Goal: Task Accomplishment & Management: Manage account settings

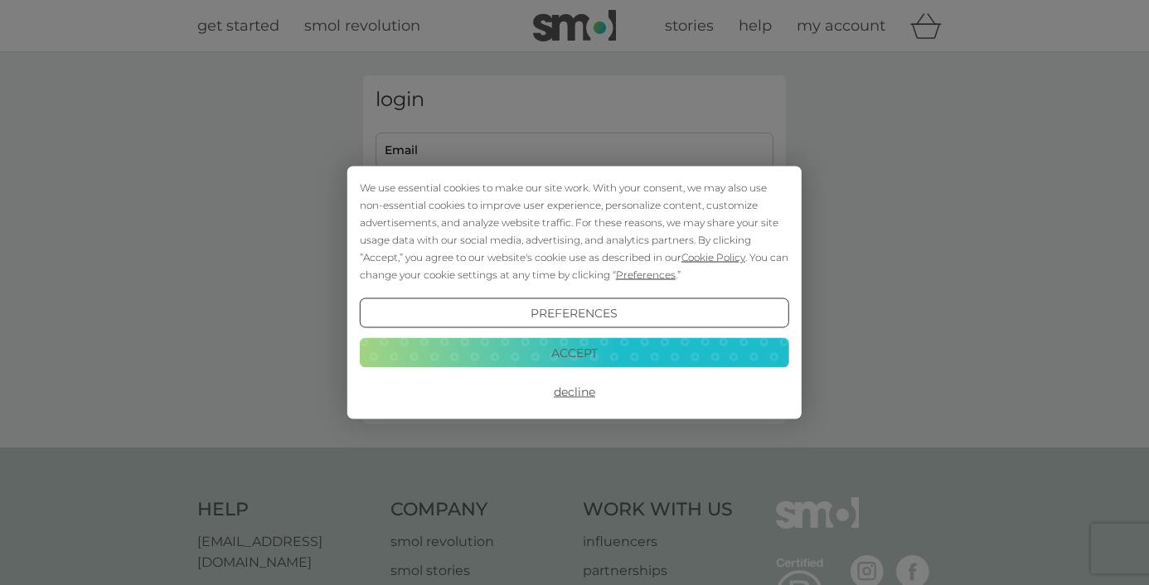
type input "[PERSON_NAME][EMAIL_ADDRESS][DOMAIN_NAME]"
click at [588, 395] on button "Decline" at bounding box center [574, 392] width 429 height 30
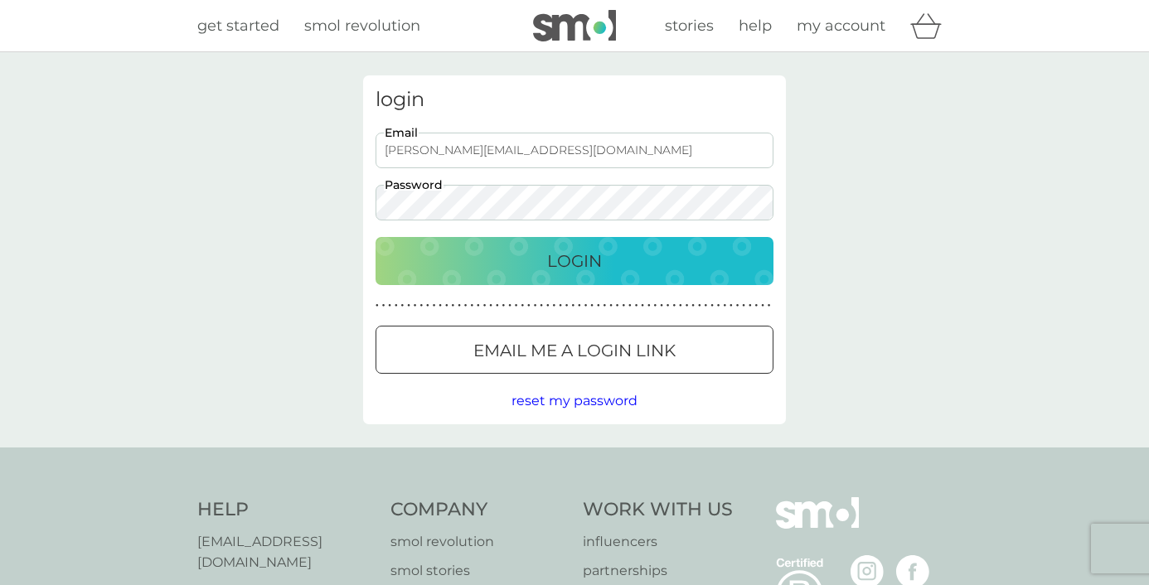
click at [589, 255] on p "Login" at bounding box center [574, 261] width 55 height 27
type input "[PERSON_NAME][EMAIL_ADDRESS][DOMAIN_NAME]"
click at [589, 255] on p "Login" at bounding box center [574, 261] width 55 height 27
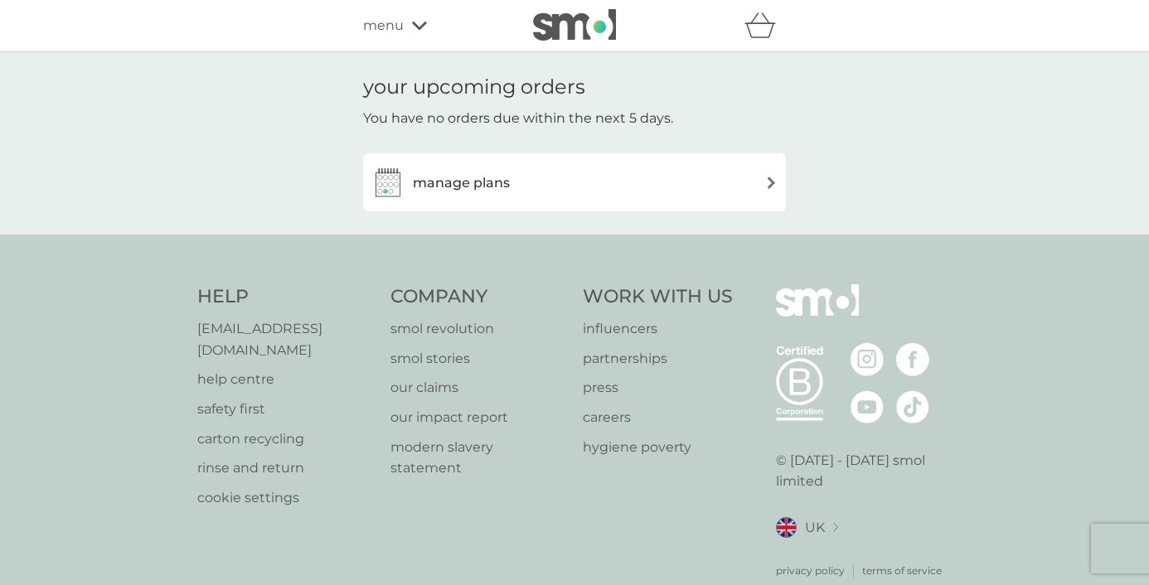
click at [592, 192] on div "manage plans" at bounding box center [574, 182] width 406 height 33
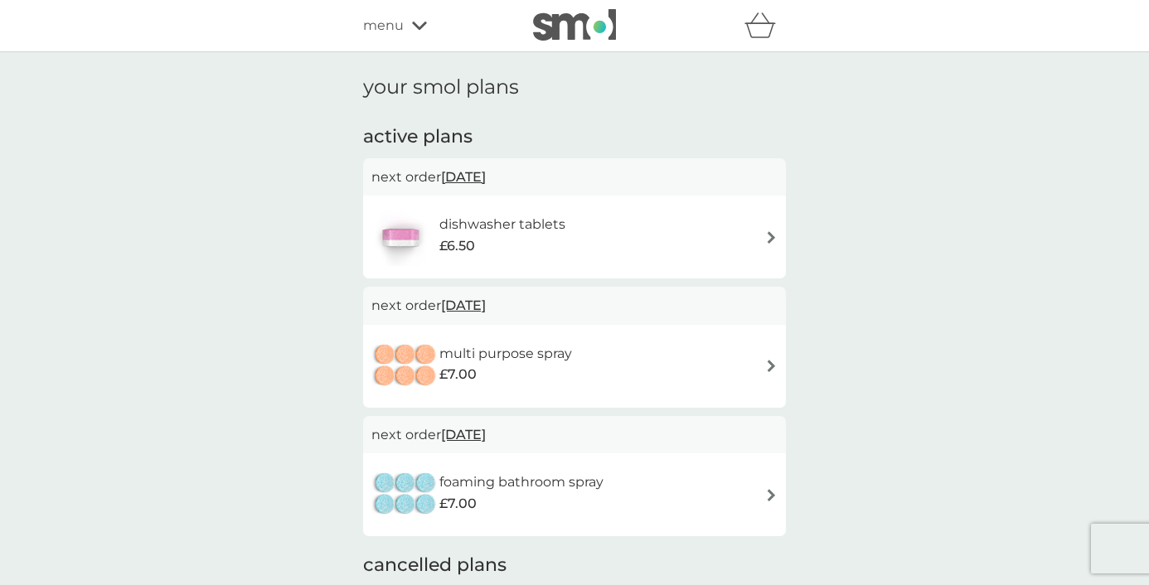
click at [514, 360] on h6 "multi purpose spray" at bounding box center [505, 354] width 133 height 22
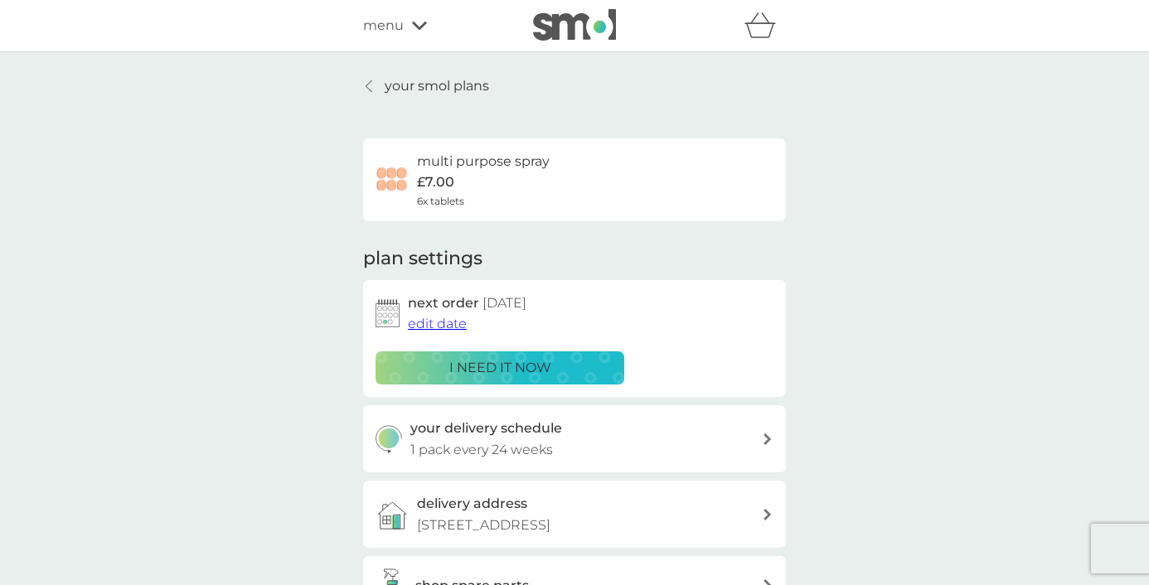
click at [462, 327] on span "edit date" at bounding box center [437, 324] width 59 height 16
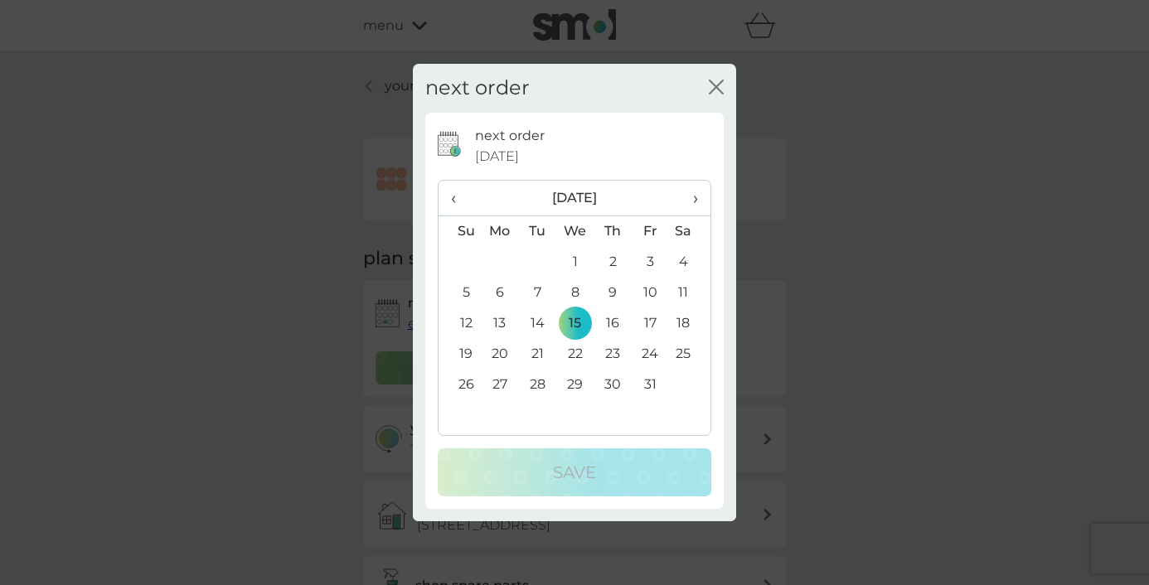
click at [691, 196] on span "›" at bounding box center [689, 198] width 17 height 35
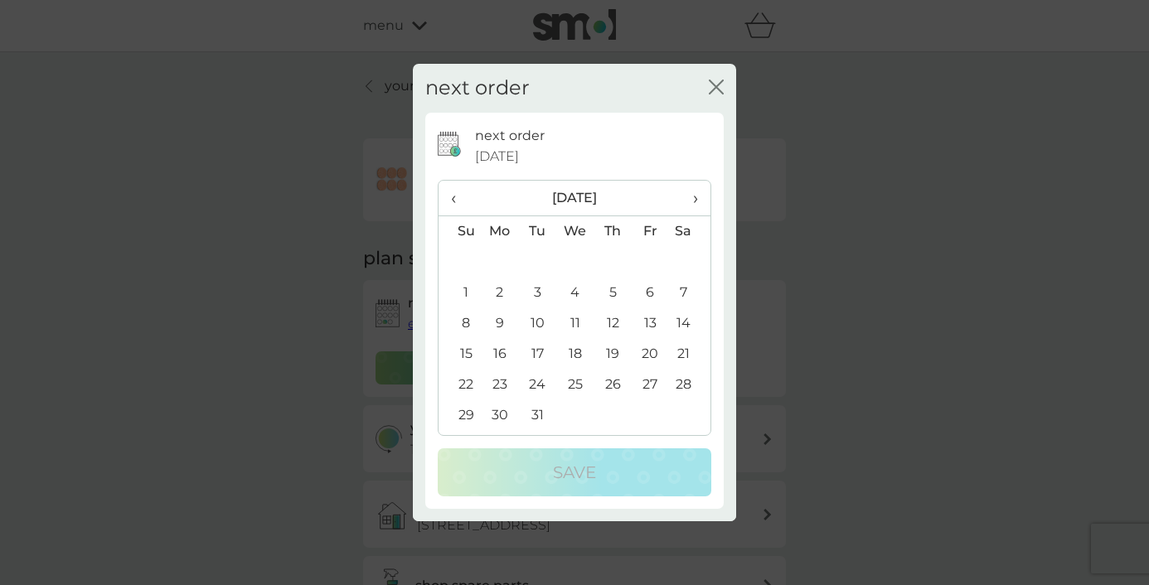
click at [541, 347] on td "17" at bounding box center [537, 354] width 37 height 31
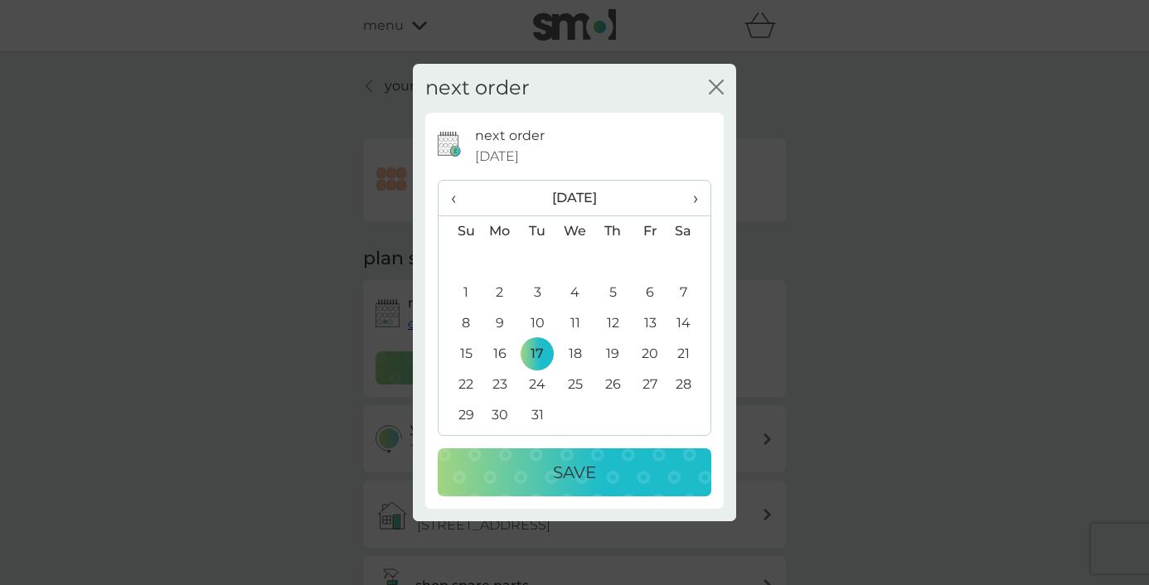
click at [571, 468] on p "Save" at bounding box center [574, 472] width 43 height 27
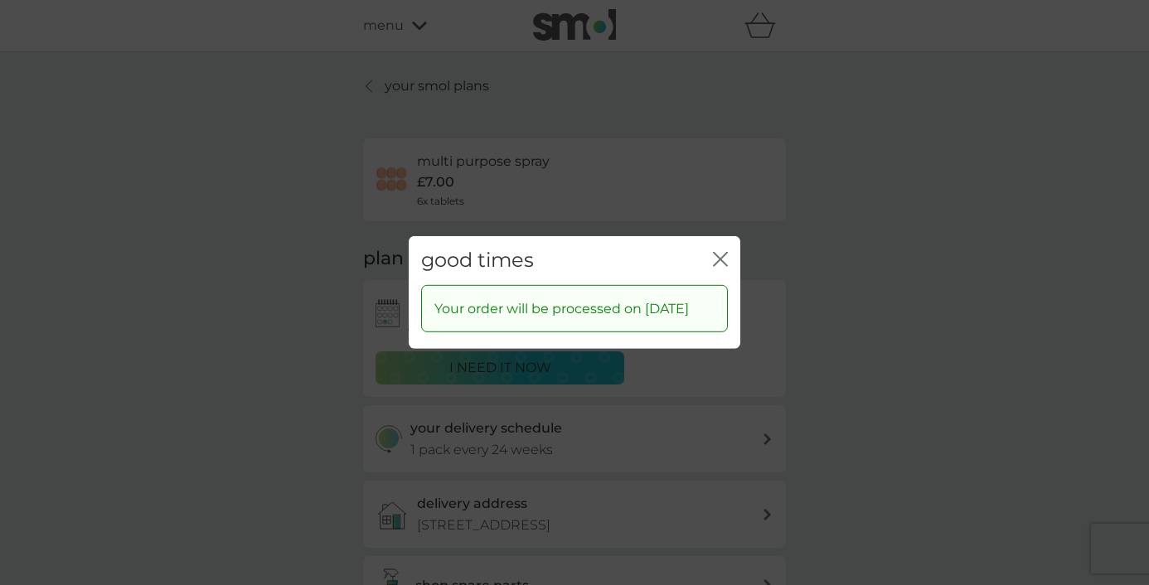
click at [720, 252] on icon "close" at bounding box center [720, 259] width 15 height 15
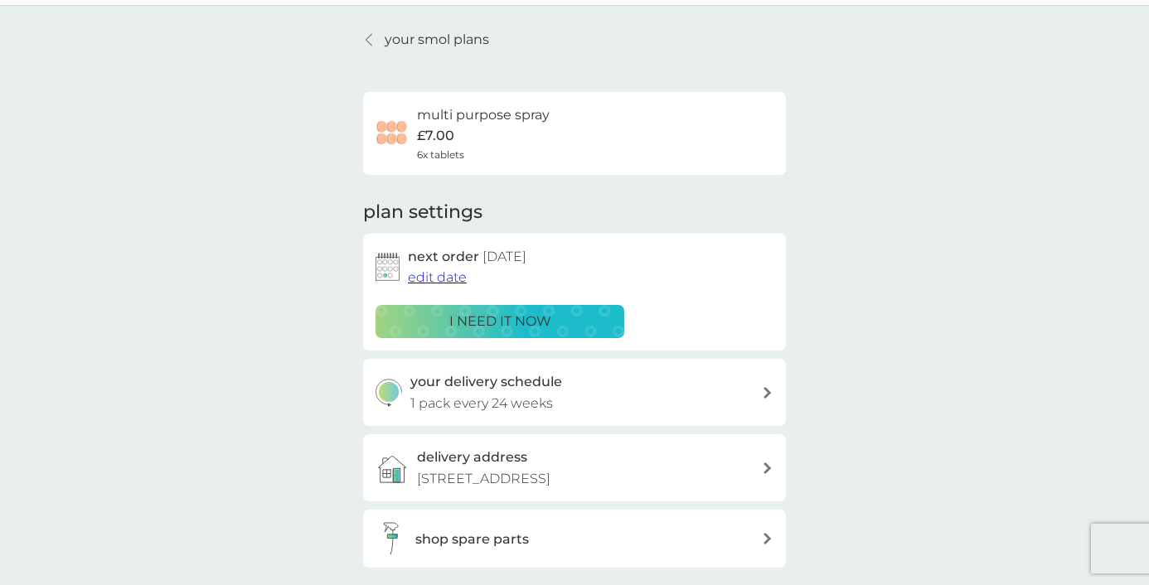
scroll to position [44, 0]
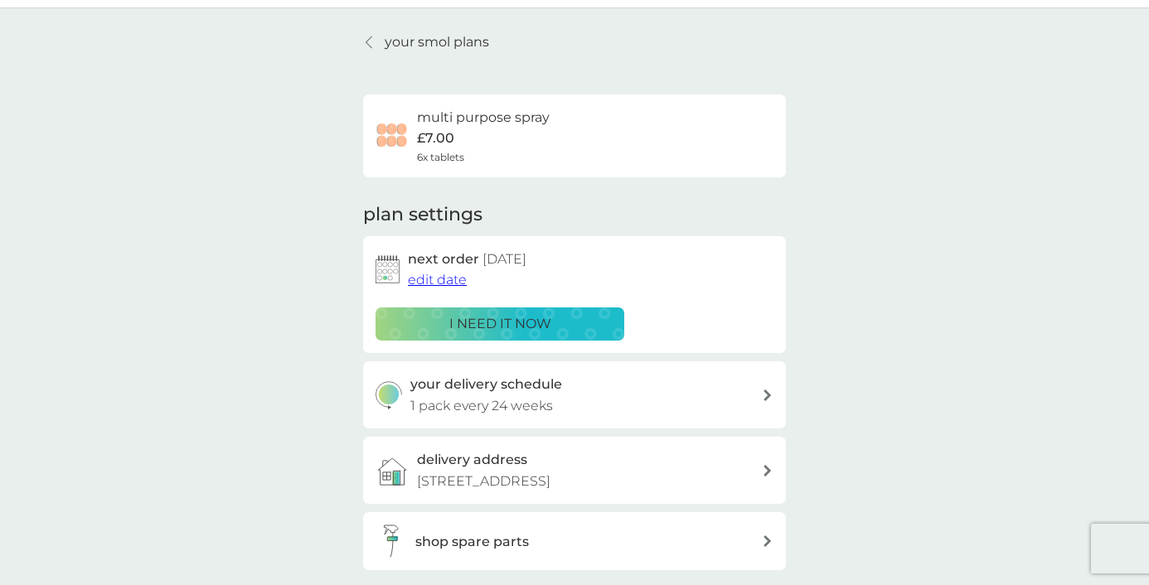
click at [458, 36] on p "your smol plans" at bounding box center [437, 43] width 104 height 22
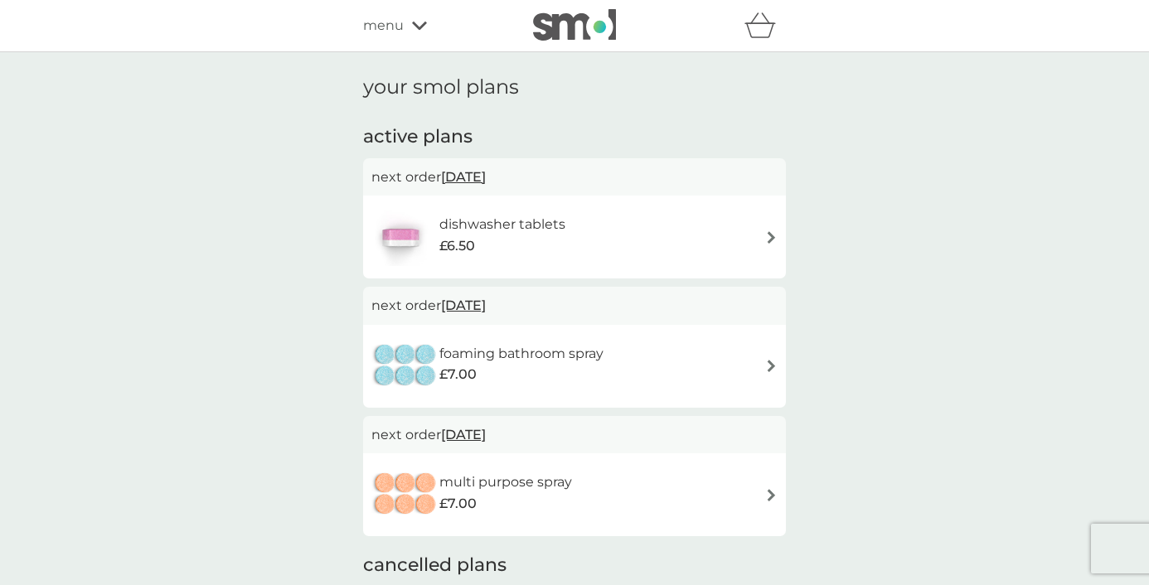
click at [486, 309] on span "25 Feb 2026" at bounding box center [463, 305] width 45 height 32
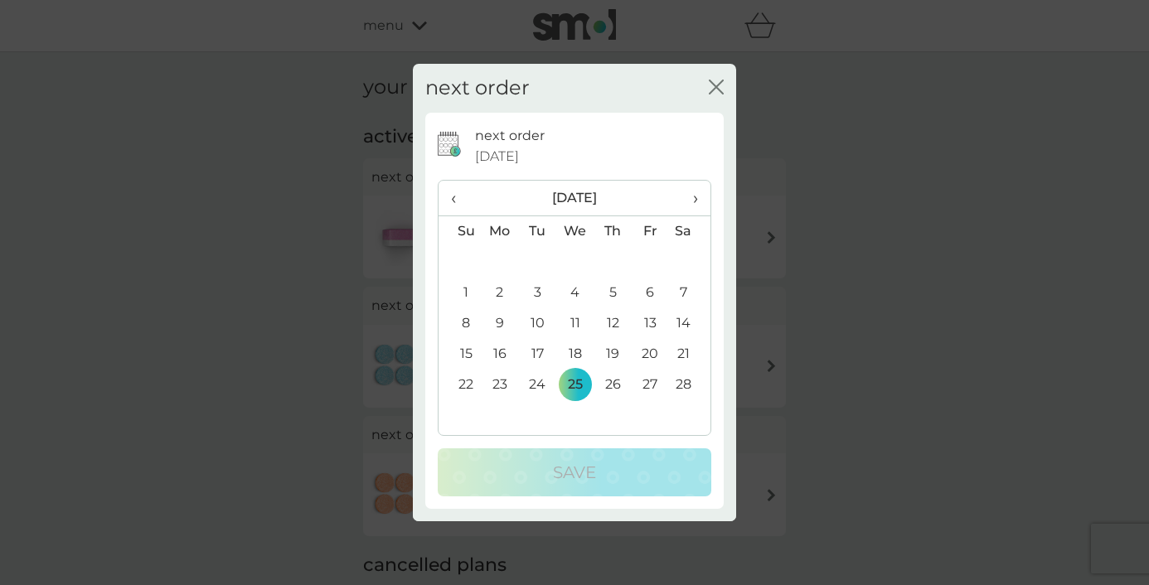
click at [695, 204] on span "›" at bounding box center [689, 198] width 17 height 35
click at [538, 317] on td "14" at bounding box center [537, 323] width 37 height 31
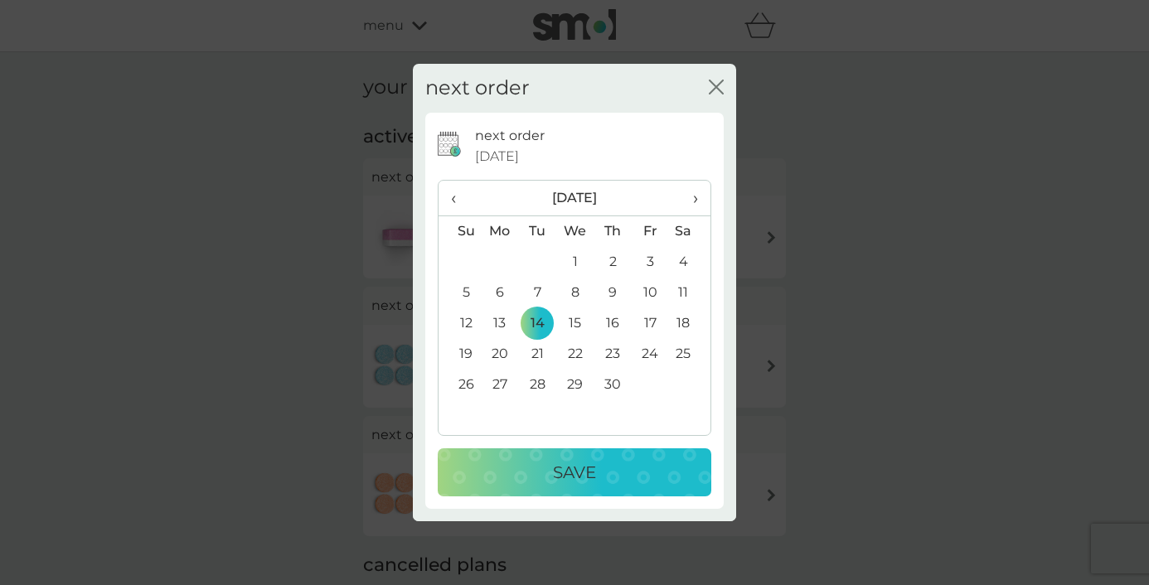
click at [562, 463] on p "Save" at bounding box center [574, 472] width 43 height 27
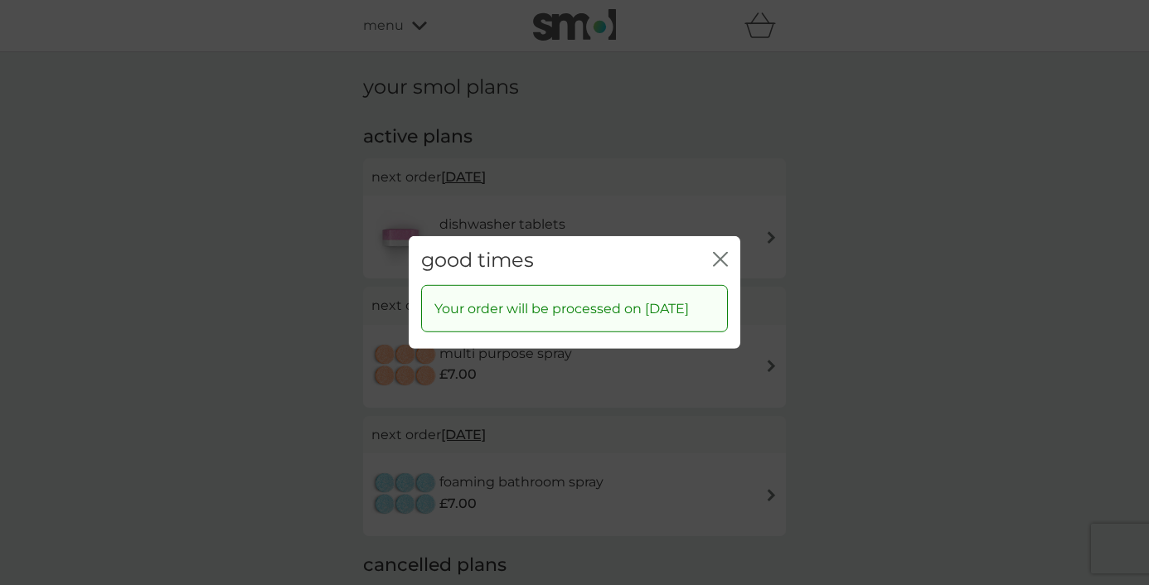
click at [720, 252] on icon "close" at bounding box center [720, 259] width 15 height 15
